Goal: Information Seeking & Learning: Learn about a topic

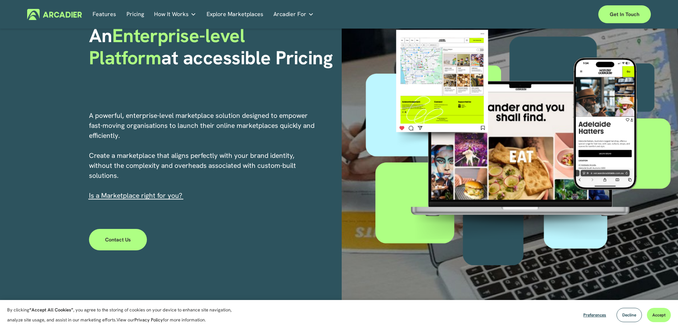
scroll to position [72, 0]
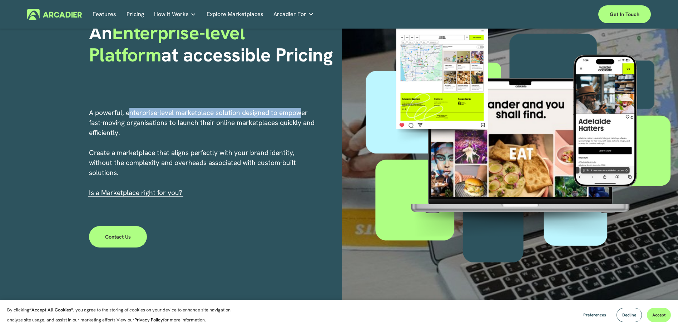
drag, startPoint x: 129, startPoint y: 112, endPoint x: 304, endPoint y: 115, distance: 174.5
click at [304, 115] on p "A powerful, enterprise-level marketplace solution designed to empower fast-movi…" at bounding box center [202, 153] width 227 height 90
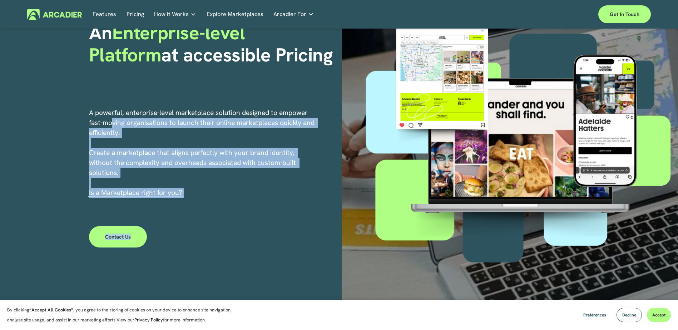
drag, startPoint x: 127, startPoint y: 127, endPoint x: 332, endPoint y: 127, distance: 205.6
click at [332, 127] on div "An Enterprise-level Platform at accessible Pricing A powerful, enterprise-level…" at bounding box center [339, 140] width 678 height 366
click at [169, 153] on p "A powerful, enterprise-level marketplace solution designed to empower fast-movi…" at bounding box center [202, 153] width 227 height 90
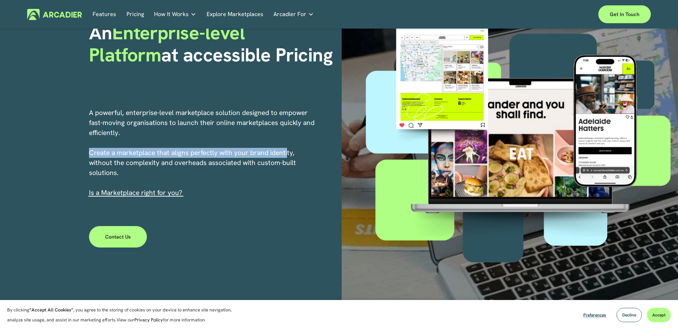
drag, startPoint x: 90, startPoint y: 152, endPoint x: 288, endPoint y: 152, distance: 197.3
click at [288, 152] on p "A powerful, enterprise-level marketplace solution designed to empower fast-movi…" at bounding box center [202, 153] width 227 height 90
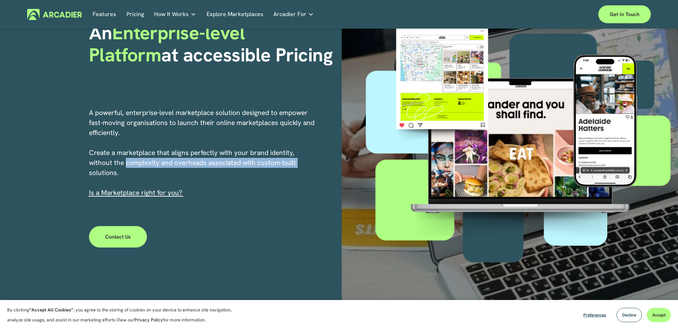
drag, startPoint x: 124, startPoint y: 164, endPoint x: 298, endPoint y: 166, distance: 173.8
click at [298, 166] on p "A powerful, enterprise-level marketplace solution designed to empower fast-movi…" at bounding box center [202, 153] width 227 height 90
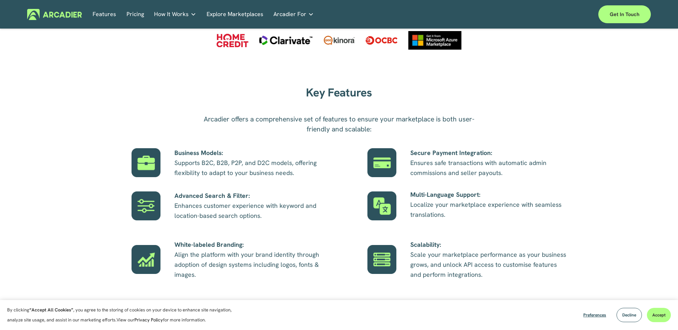
scroll to position [393, 0]
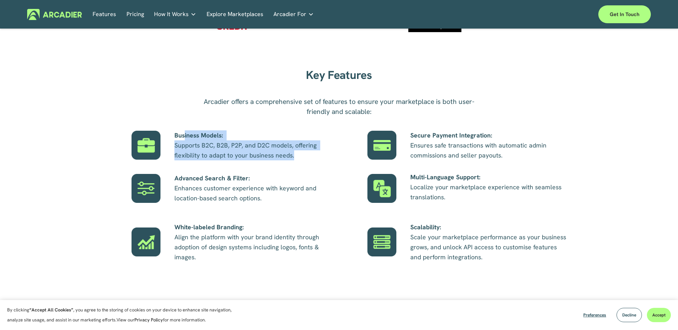
drag, startPoint x: 184, startPoint y: 136, endPoint x: 310, endPoint y: 153, distance: 127.4
click at [310, 153] on p "Business Models: Supports B2C, B2B, P2P, and D2C models, offering flexibility t…" at bounding box center [253, 145] width 158 height 30
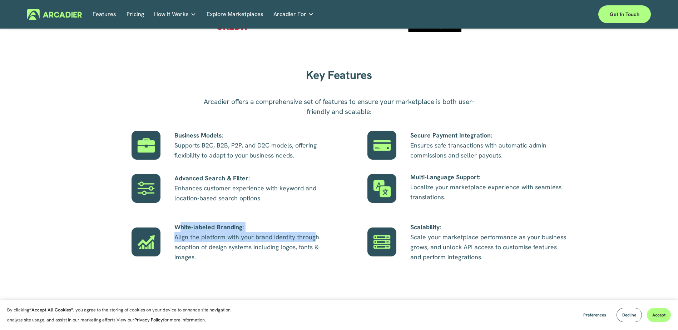
drag, startPoint x: 181, startPoint y: 230, endPoint x: 314, endPoint y: 238, distance: 133.3
click at [314, 238] on p "White-labeled Branding: Align the platform with your brand identity through ado…" at bounding box center [253, 242] width 158 height 40
drag, startPoint x: 178, startPoint y: 246, endPoint x: 329, endPoint y: 246, distance: 151.2
click at [329, 246] on p "White-labeled Branding: Align the platform with your brand identity through ado…" at bounding box center [253, 242] width 158 height 40
drag, startPoint x: 329, startPoint y: 246, endPoint x: 298, endPoint y: 257, distance: 33.3
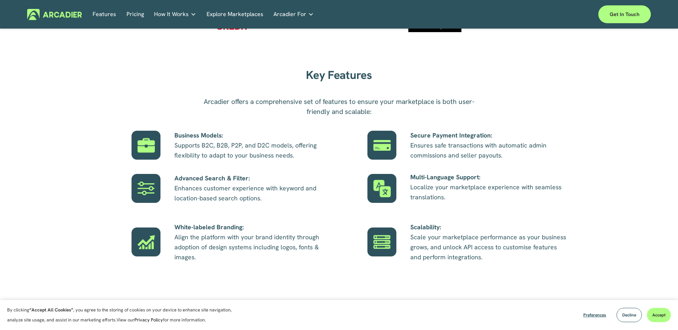
click at [298, 257] on p "White-labeled Branding: Align the platform with your brand identity through ado…" at bounding box center [253, 242] width 158 height 40
drag, startPoint x: 184, startPoint y: 188, endPoint x: 269, endPoint y: 194, distance: 85.3
click at [269, 194] on p "Advanced Search & Filter: Enhances customer experience with keyword and locatio…" at bounding box center [253, 188] width 158 height 30
click at [450, 157] on p "Secure Payment Integration: Ensures safe transactions with automatic admin comm…" at bounding box center [489, 145] width 158 height 30
drag, startPoint x: 410, startPoint y: 133, endPoint x: 451, endPoint y: 141, distance: 41.8
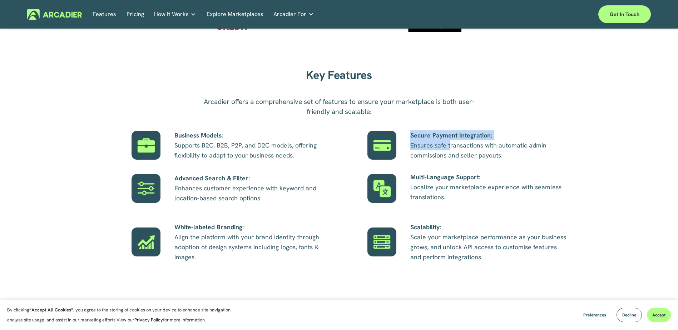
click at [451, 141] on div "Key Features Arcadier offers a comprehensive set of features to ensure your mar…" at bounding box center [339, 172] width 678 height 215
drag, startPoint x: 451, startPoint y: 141, endPoint x: 437, endPoint y: 171, distance: 33.0
click at [437, 171] on div "Key Features Arcadier offers a comprehensive set of features to ensure your mar…" at bounding box center [339, 172] width 678 height 215
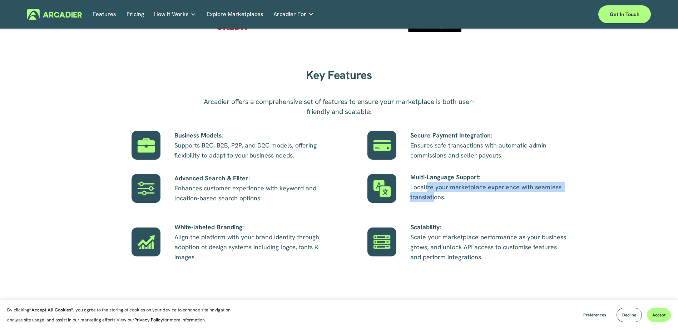
drag, startPoint x: 428, startPoint y: 189, endPoint x: 434, endPoint y: 196, distance: 9.4
click at [434, 196] on p "Multi-Language Support: Localize your marketplace experience with seamless tran…" at bounding box center [489, 187] width 158 height 30
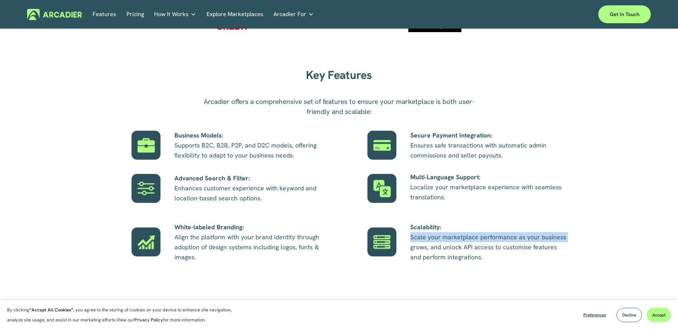
drag, startPoint x: 434, startPoint y: 196, endPoint x: 566, endPoint y: 237, distance: 137.7
click at [566, 237] on p "Scalability: Scale your marketplace performance as your business grows, and unl…" at bounding box center [489, 242] width 158 height 40
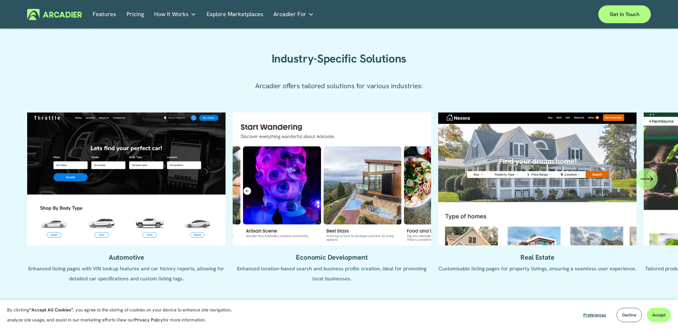
scroll to position [679, 0]
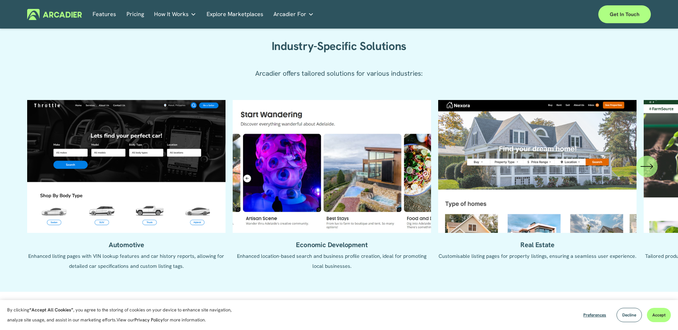
click at [645, 174] on div "\a \a \a Next\a \a" at bounding box center [646, 166] width 21 height 21
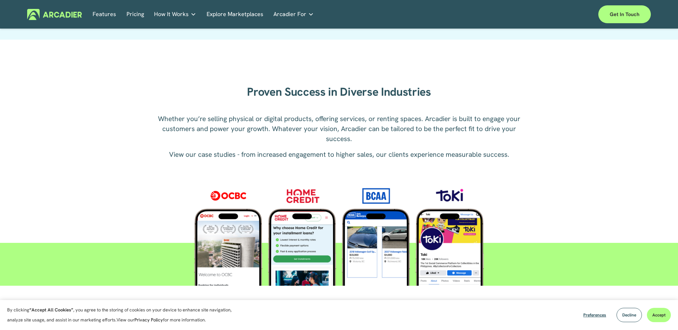
scroll to position [930, 0]
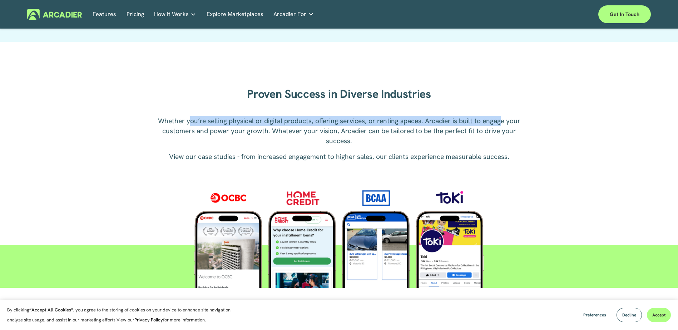
drag, startPoint x: 191, startPoint y: 122, endPoint x: 500, endPoint y: 121, distance: 308.9
click at [500, 121] on p "Whether you’re selling physical or digital products, offering services, or rent…" at bounding box center [339, 131] width 372 height 30
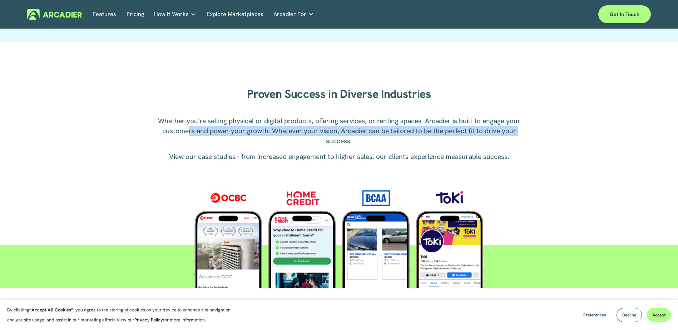
drag, startPoint x: 188, startPoint y: 130, endPoint x: 517, endPoint y: 132, distance: 329.6
click at [517, 132] on p "Whether you’re selling physical or digital products, offering services, or rent…" at bounding box center [339, 131] width 372 height 30
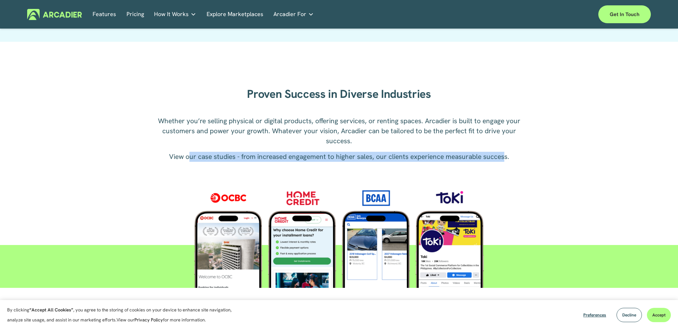
drag, startPoint x: 188, startPoint y: 159, endPoint x: 505, endPoint y: 159, distance: 316.8
click at [505, 159] on p "View our case studies - from increased engagement to higher sales, our clients …" at bounding box center [339, 157] width 372 height 10
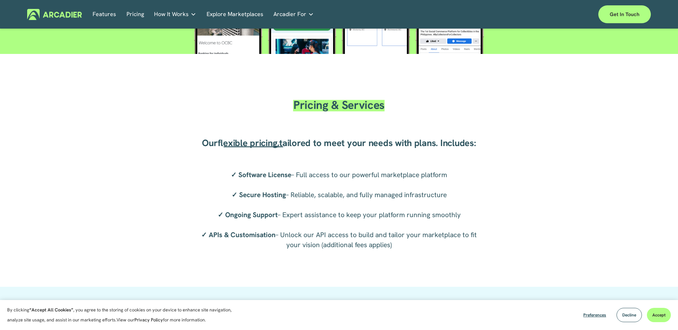
scroll to position [1216, 0]
